Goal: Transaction & Acquisition: Subscribe to service/newsletter

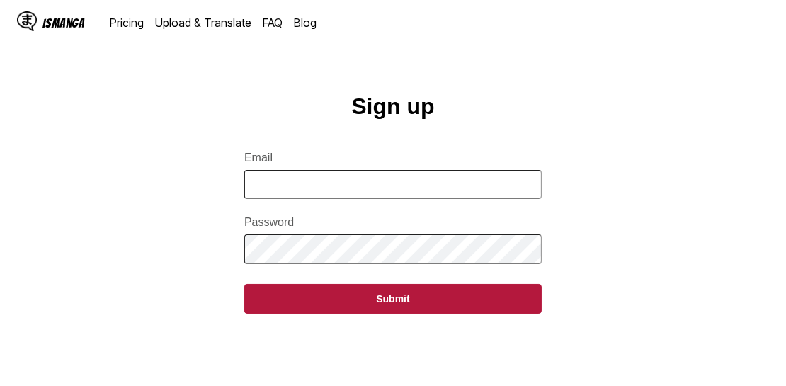
drag, startPoint x: 0, startPoint y: 0, endPoint x: 356, endPoint y: 189, distance: 403.1
click at [356, 189] on input "Email" at bounding box center [392, 184] width 297 height 29
type input "**********"
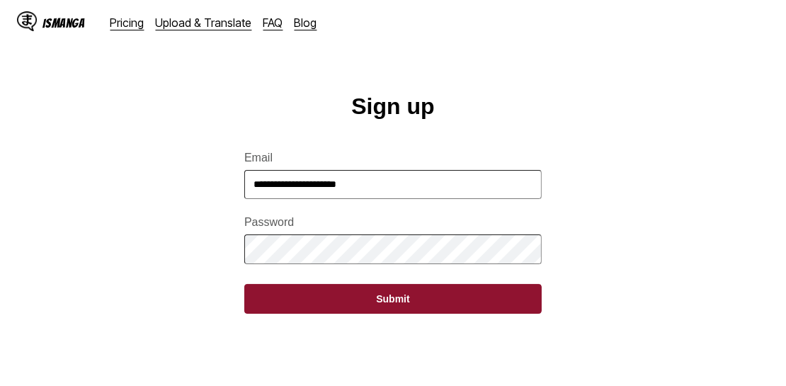
click at [382, 297] on button "Submit" at bounding box center [392, 299] width 297 height 30
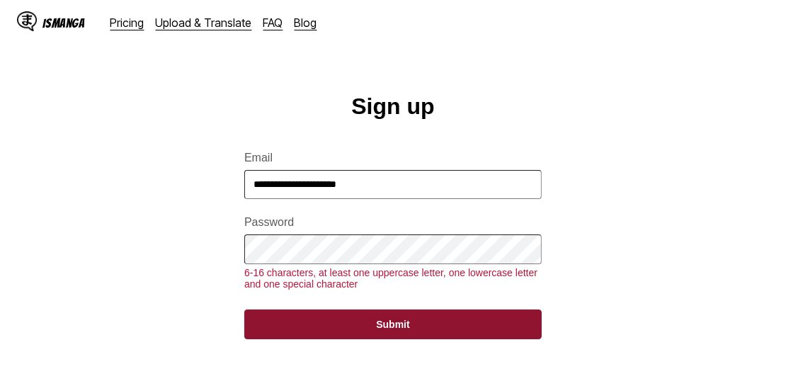
click at [379, 339] on button "Submit" at bounding box center [392, 324] width 297 height 30
click at [358, 329] on button "Submit" at bounding box center [392, 324] width 297 height 30
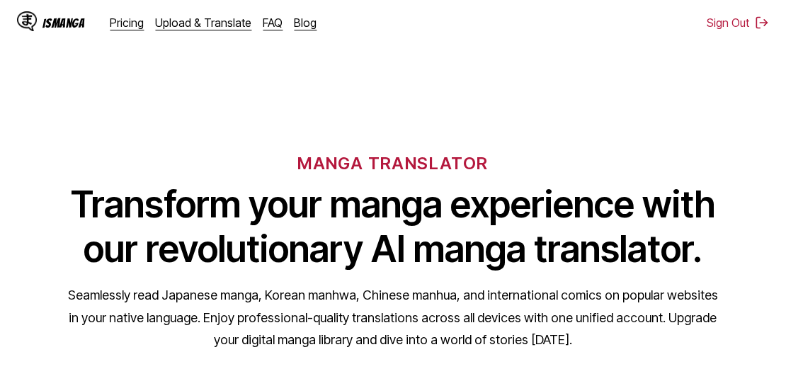
click at [487, 103] on div "MANGA TRANSLATOR Transform your manga experience with our revolutionary AI mang…" at bounding box center [393, 228] width 786 height 270
